Goal: Task Accomplishment & Management: Complete application form

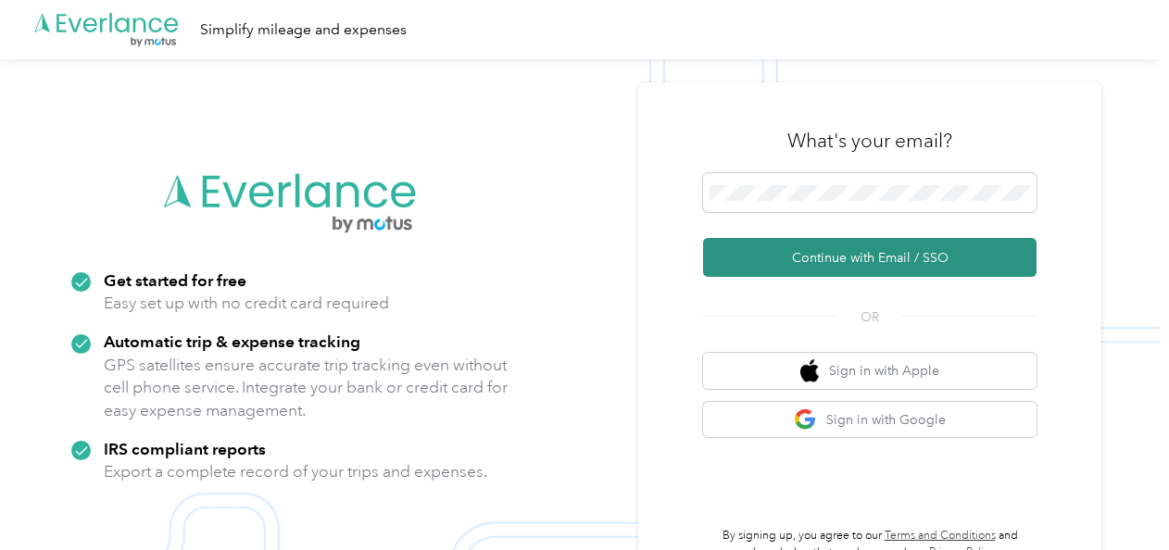
click at [867, 272] on button "Continue with Email / SSO" at bounding box center [869, 257] width 333 height 39
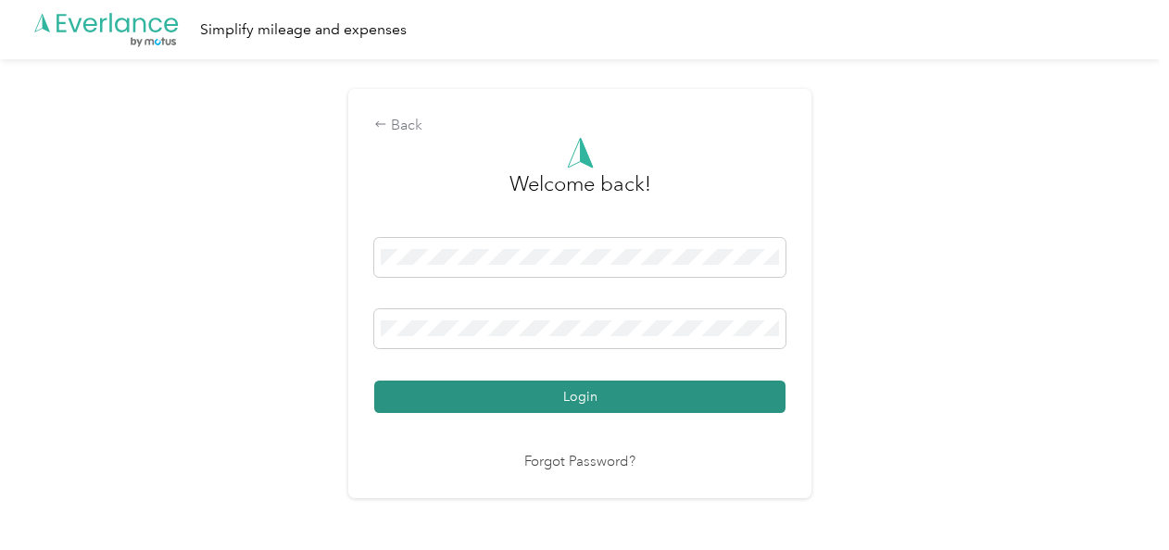
click at [576, 392] on button "Login" at bounding box center [579, 397] width 411 height 32
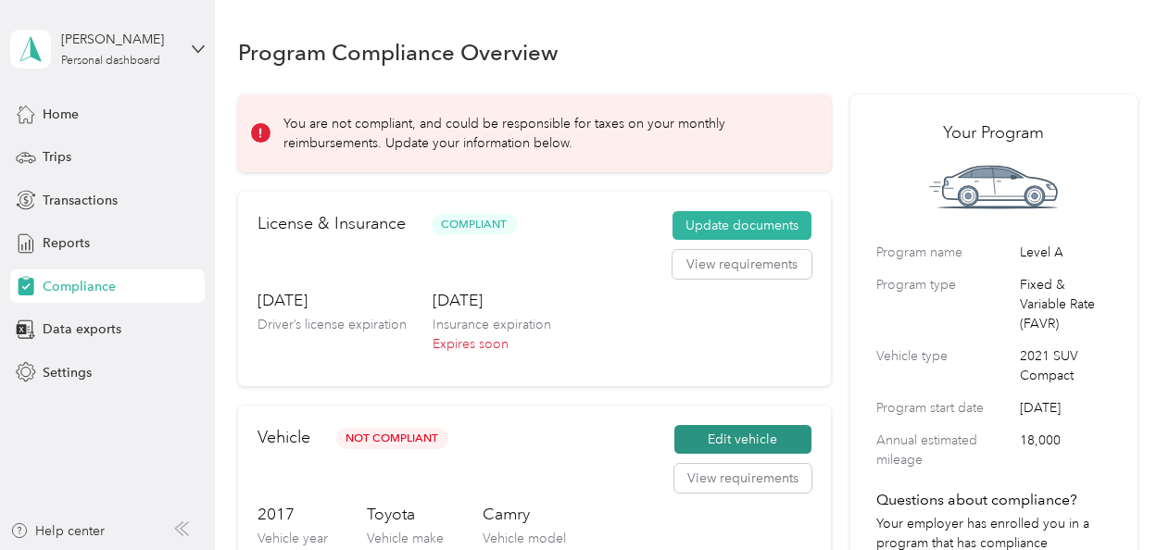
click at [749, 444] on button "Edit vehicle" at bounding box center [742, 440] width 137 height 30
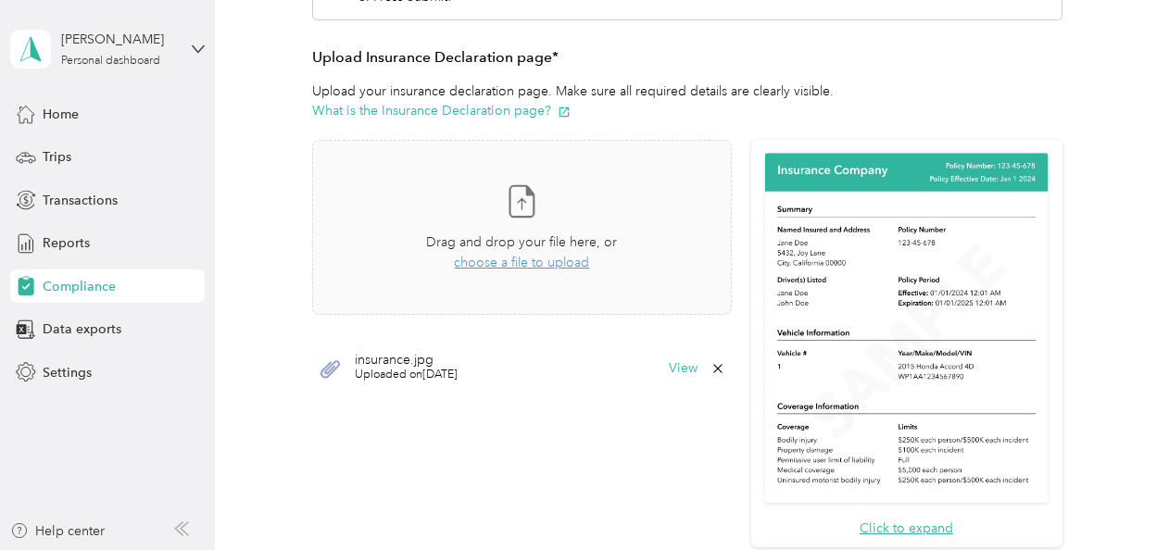
scroll to position [444, 0]
click at [510, 263] on span "choose a file to upload" at bounding box center [521, 264] width 135 height 16
click at [506, 260] on span "choose a file to upload" at bounding box center [521, 264] width 135 height 16
click at [520, 267] on span "choose a file to upload" at bounding box center [521, 264] width 135 height 16
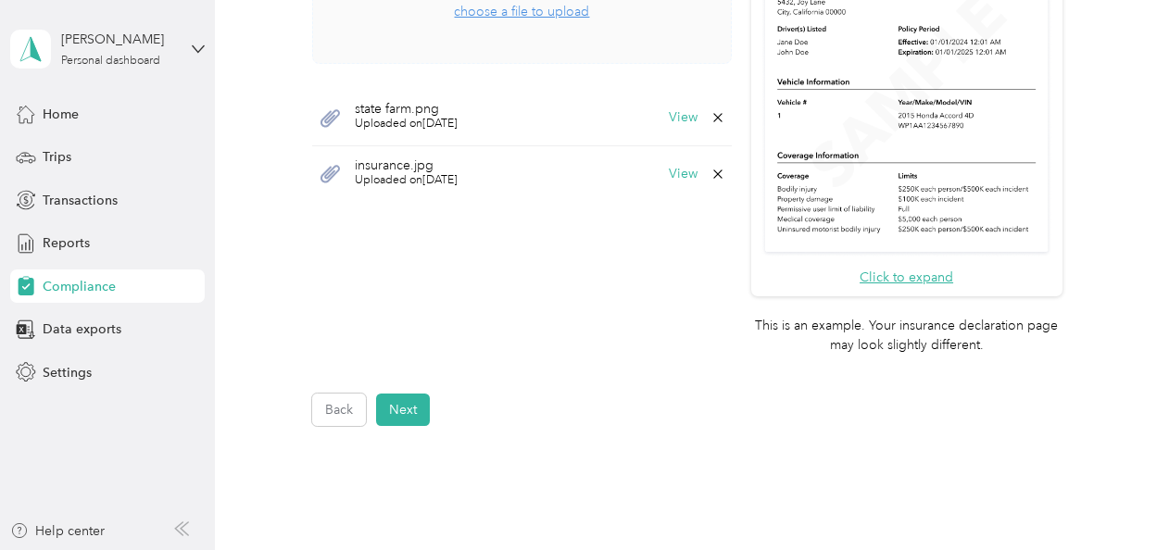
scroll to position [708, 0]
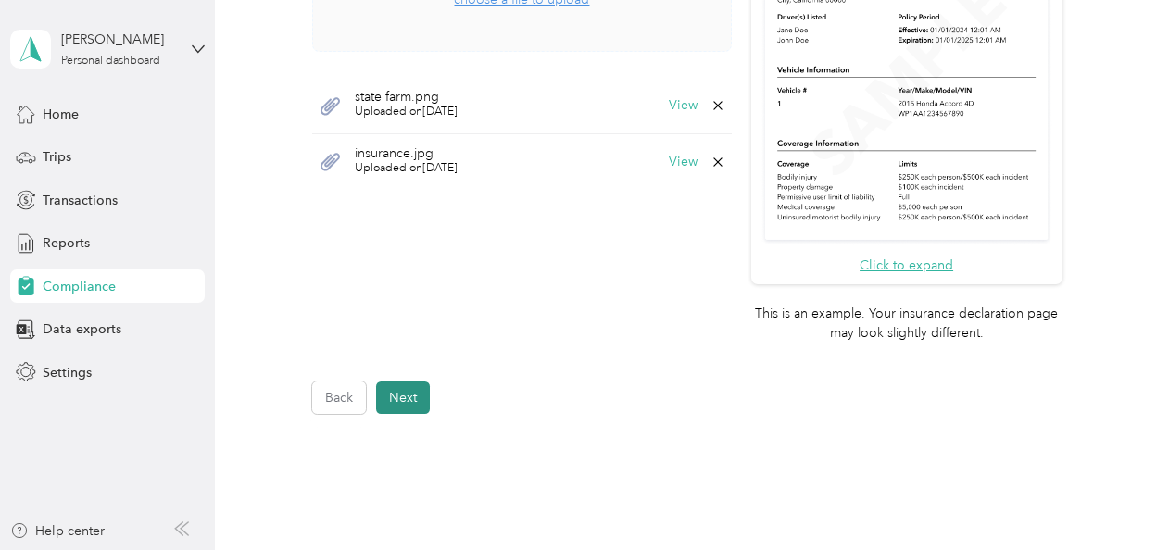
click at [409, 400] on button "Next" at bounding box center [403, 398] width 54 height 32
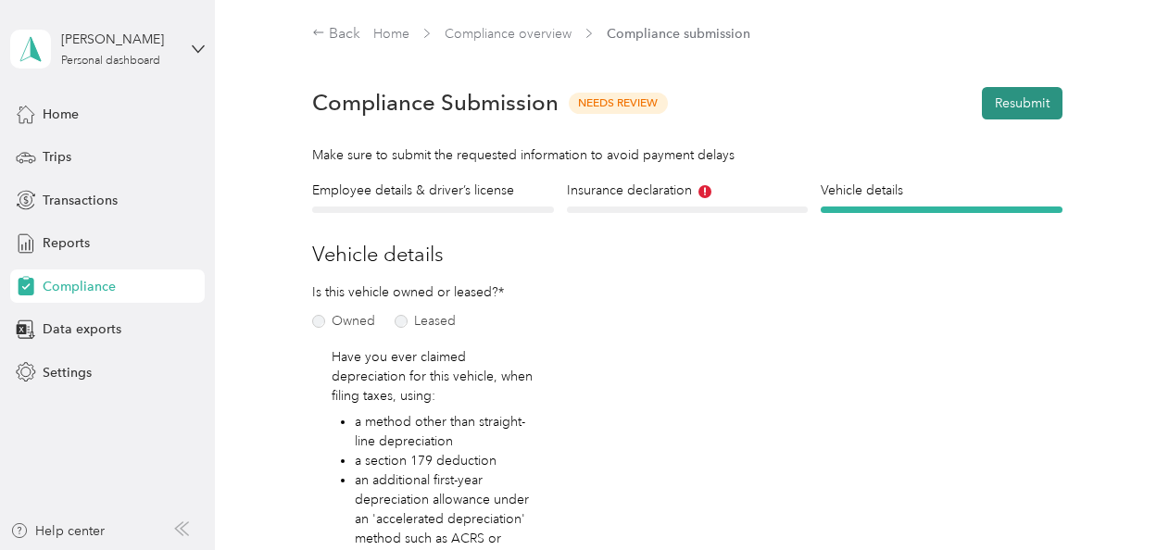
click at [1023, 91] on button "Resubmit" at bounding box center [1022, 103] width 81 height 32
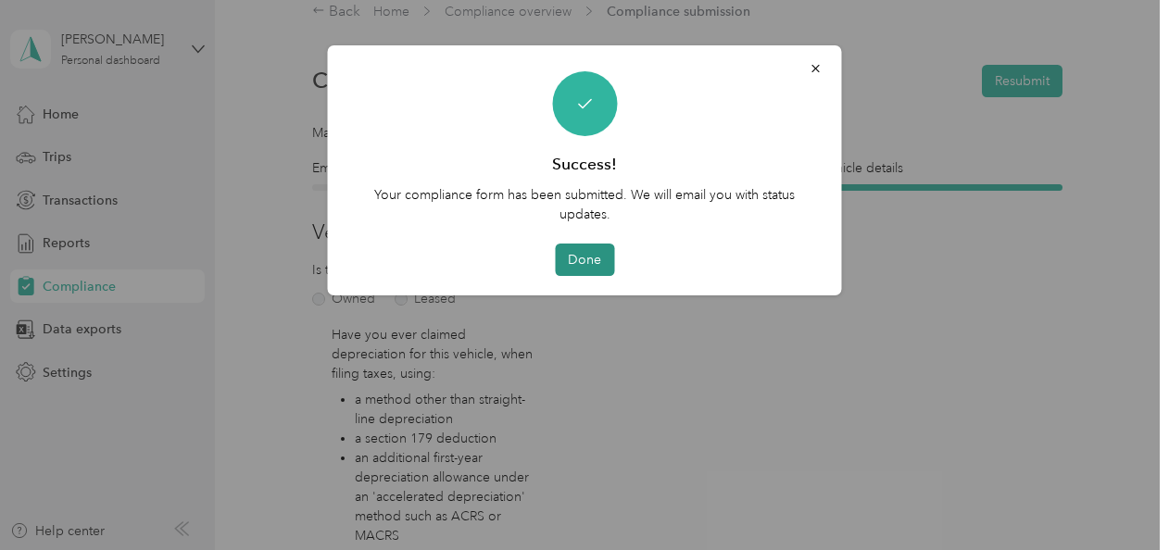
click at [586, 254] on button "Done" at bounding box center [584, 260] width 59 height 32
